Goal: Transaction & Acquisition: Purchase product/service

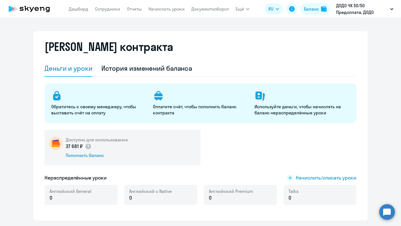
select select "english_adult_not_native_speaker"
click at [104, 154] on div "Пополнить баланс" at bounding box center [97, 155] width 62 height 6
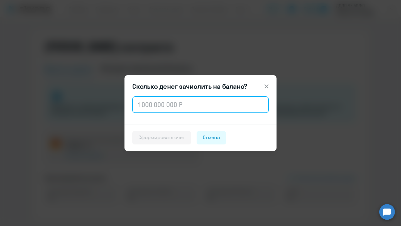
click at [154, 107] on input "text" at bounding box center [200, 104] width 137 height 17
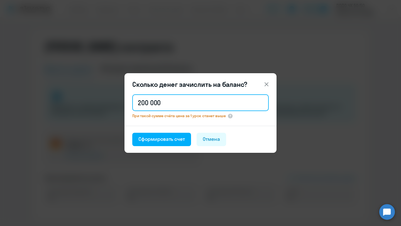
type input "200 000"
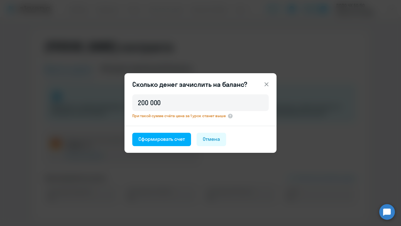
click at [186, 123] on div "200 000 При такой сумме счёта цена за 1 урок станет выше" at bounding box center [201, 109] width 152 height 33
click at [176, 140] on div "Сформировать счет" at bounding box center [162, 139] width 47 height 7
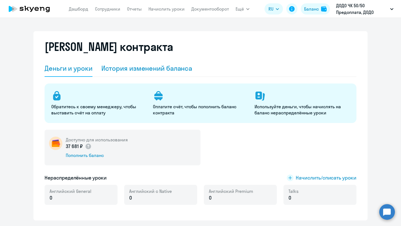
click at [150, 68] on div "История изменений баланса" at bounding box center [146, 68] width 91 height 9
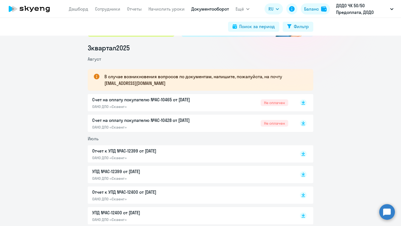
scroll to position [78, 0]
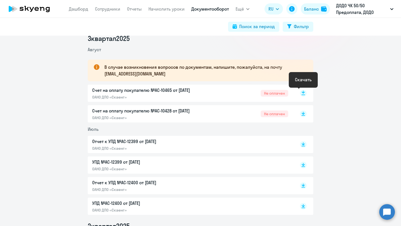
click at [303, 94] on rect at bounding box center [303, 93] width 7 height 7
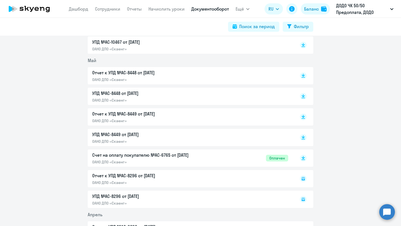
scroll to position [350, 0]
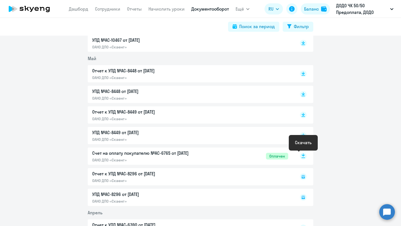
click at [302, 157] on rect at bounding box center [303, 156] width 7 height 7
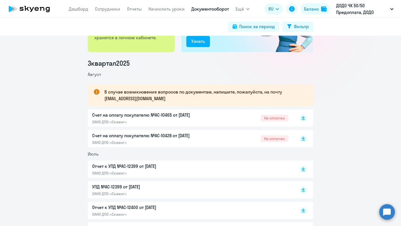
scroll to position [65, 0]
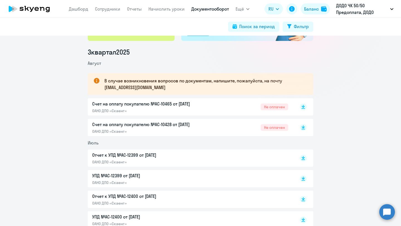
click at [226, 103] on div "Счет на оплату покупателю №AC-10465 от [DATE] ОАНО ДПО «Скаенг» Не оплачен" at bounding box center [190, 107] width 196 height 13
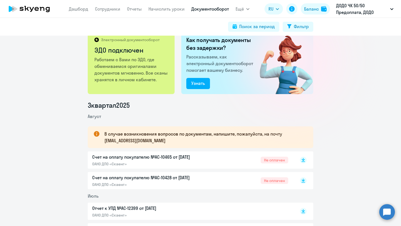
scroll to position [0, 0]
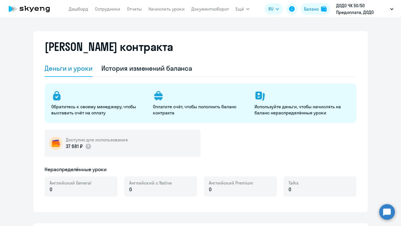
select select "english_adult_not_native_speaker"
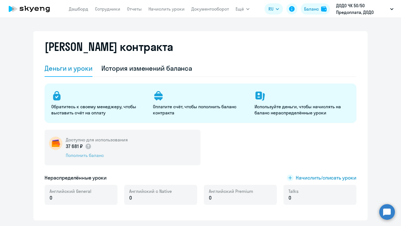
click at [88, 152] on div "Пополнить баланс" at bounding box center [97, 155] width 62 height 6
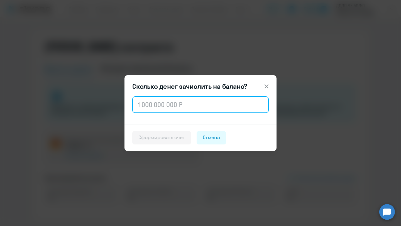
click at [169, 109] on input "text" at bounding box center [200, 104] width 137 height 17
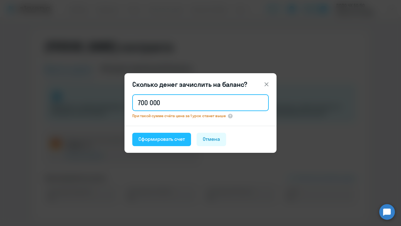
type input "700 000"
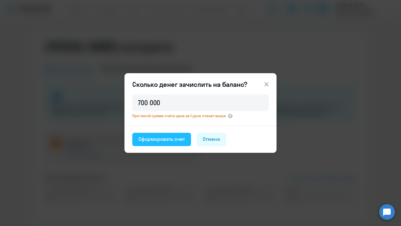
click at [176, 140] on div "Сформировать счет" at bounding box center [162, 139] width 47 height 7
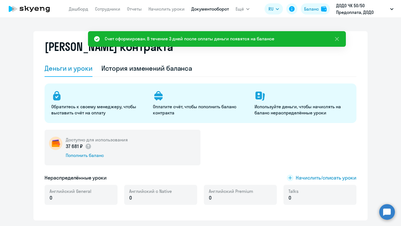
click at [201, 6] on link "Документооборот" at bounding box center [210, 9] width 38 height 6
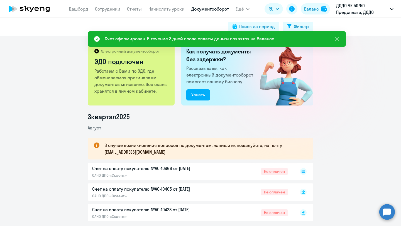
scroll to position [39, 0]
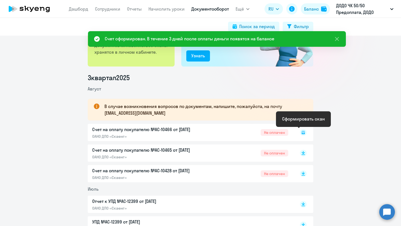
click at [301, 133] on rect at bounding box center [303, 132] width 7 height 7
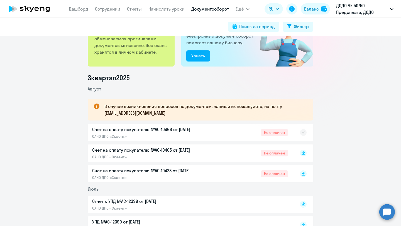
click at [303, 134] on icon at bounding box center [303, 132] width 7 height 7
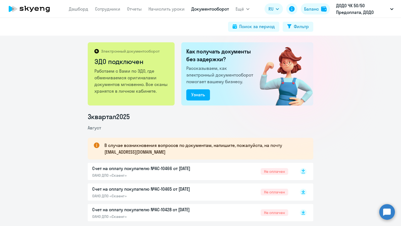
click at [304, 169] on rect at bounding box center [303, 171] width 7 height 7
